Goal: Information Seeking & Learning: Learn about a topic

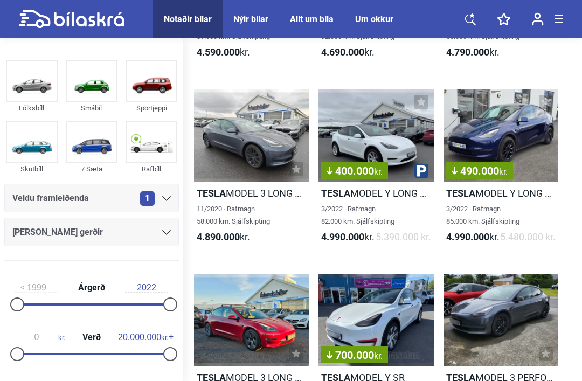
scroll to position [576, 0]
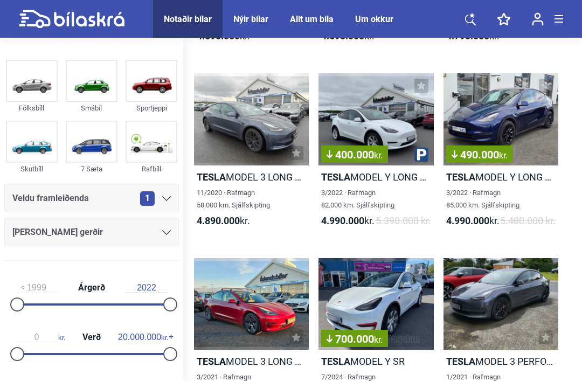
click at [379, 120] on div "400.000 kr." at bounding box center [375, 119] width 115 height 92
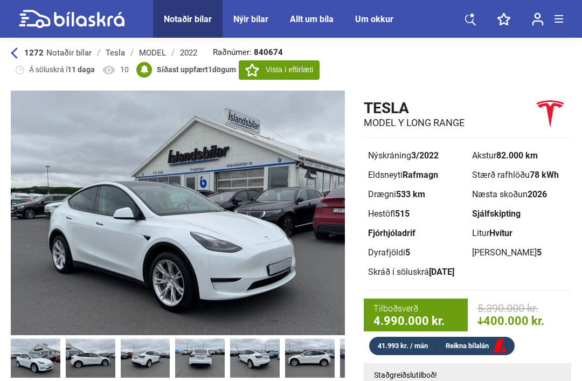
click at [86, 362] on img at bounding box center [91, 357] width 50 height 39
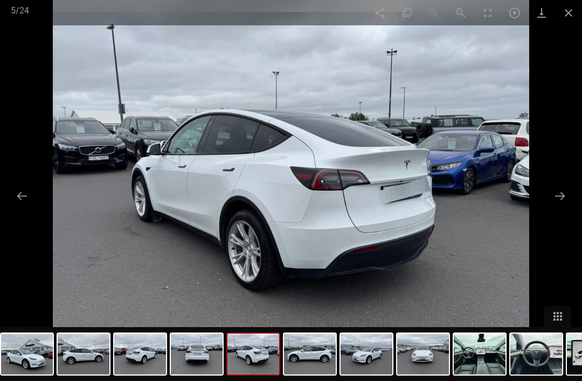
click at [572, 10] on span at bounding box center [568, 12] width 27 height 25
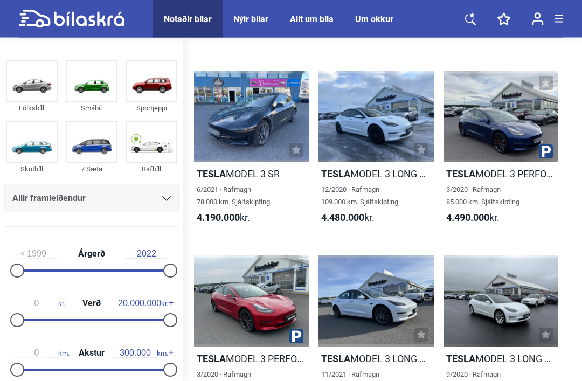
scroll to position [575, 0]
